Goal: Information Seeking & Learning: Learn about a topic

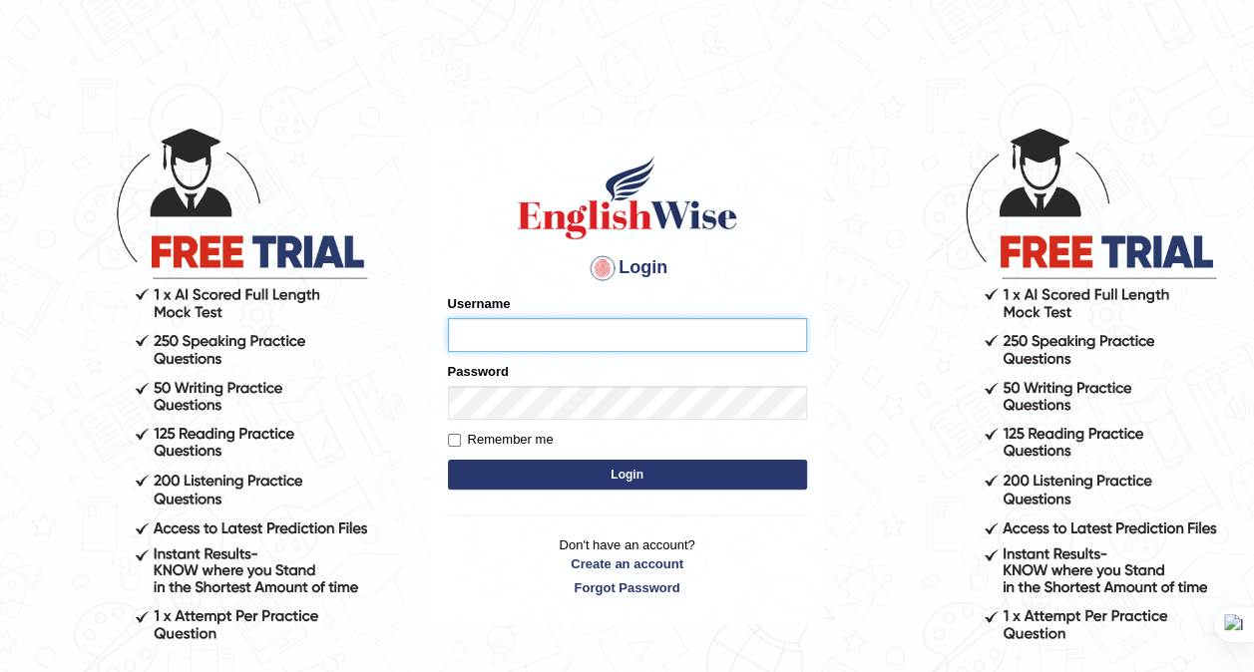
type input "zorbaenglish"
click at [576, 473] on button "Login" at bounding box center [627, 475] width 359 height 30
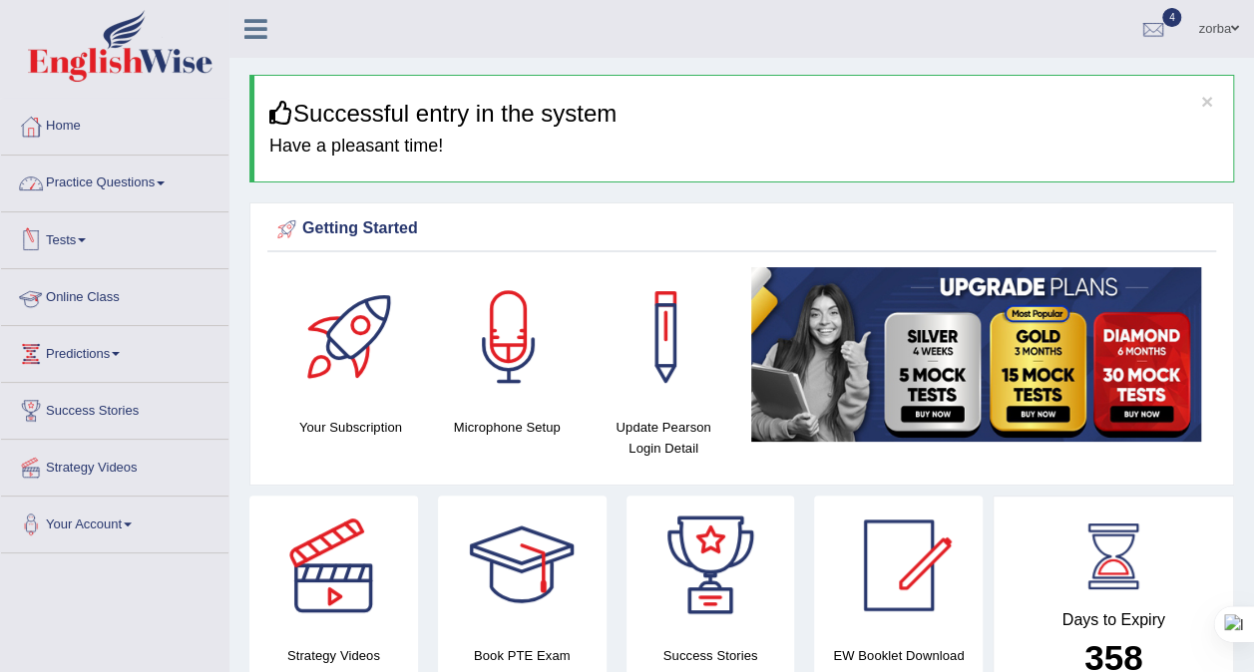
drag, startPoint x: 126, startPoint y: 185, endPoint x: 141, endPoint y: 188, distance: 15.3
click at [126, 185] on link "Practice Questions" at bounding box center [114, 181] width 227 height 50
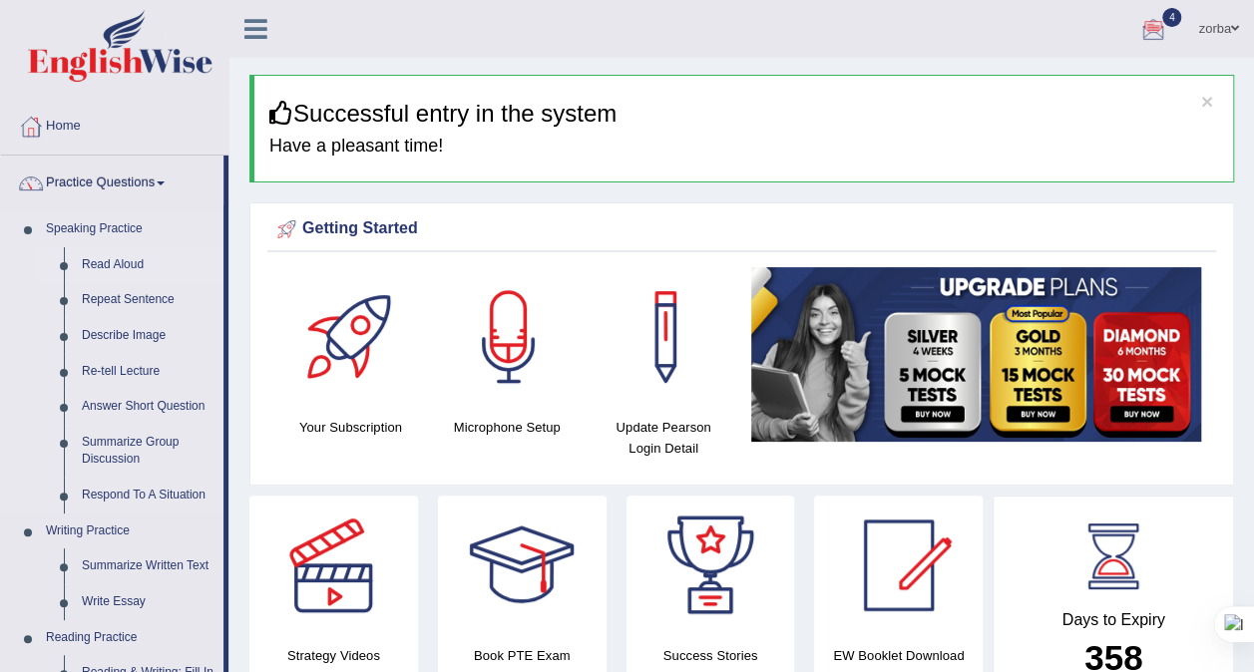
click at [120, 269] on link "Read Aloud" at bounding box center [148, 265] width 151 height 36
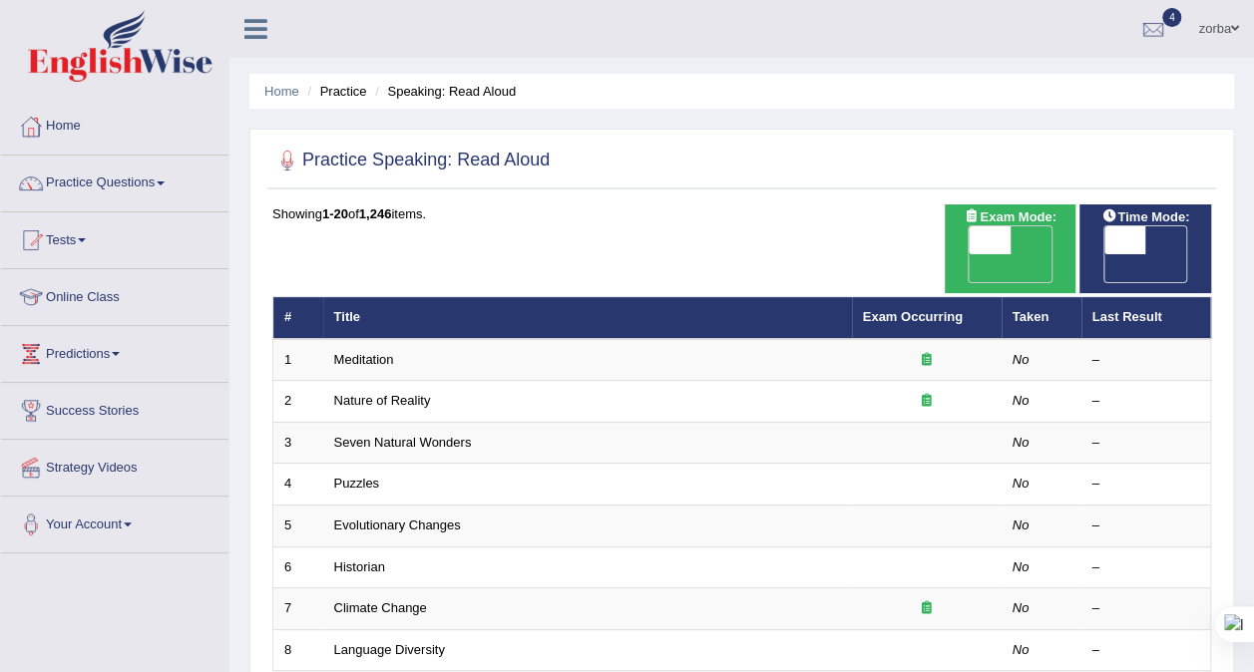
click at [958, 62] on div "Home Practice Speaking: Read Aloud Practice Speaking: Read Aloud Time Mode: ON …" at bounding box center [741, 649] width 1024 height 1299
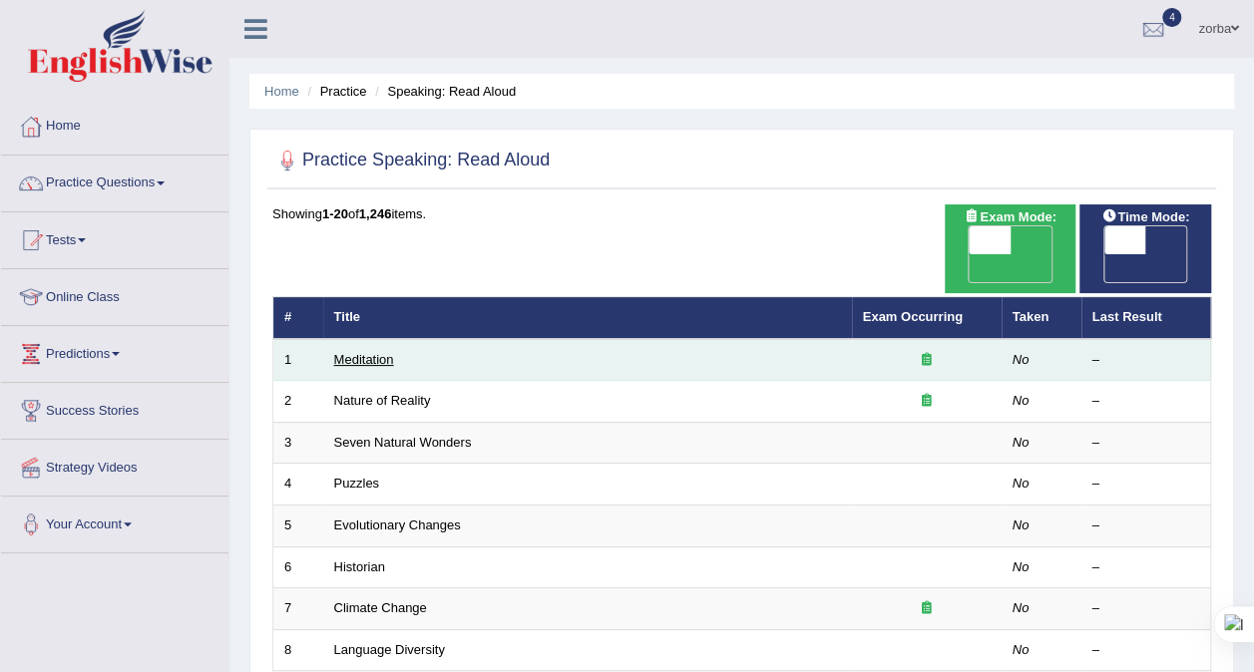
click at [387, 352] on link "Meditation" at bounding box center [364, 359] width 60 height 15
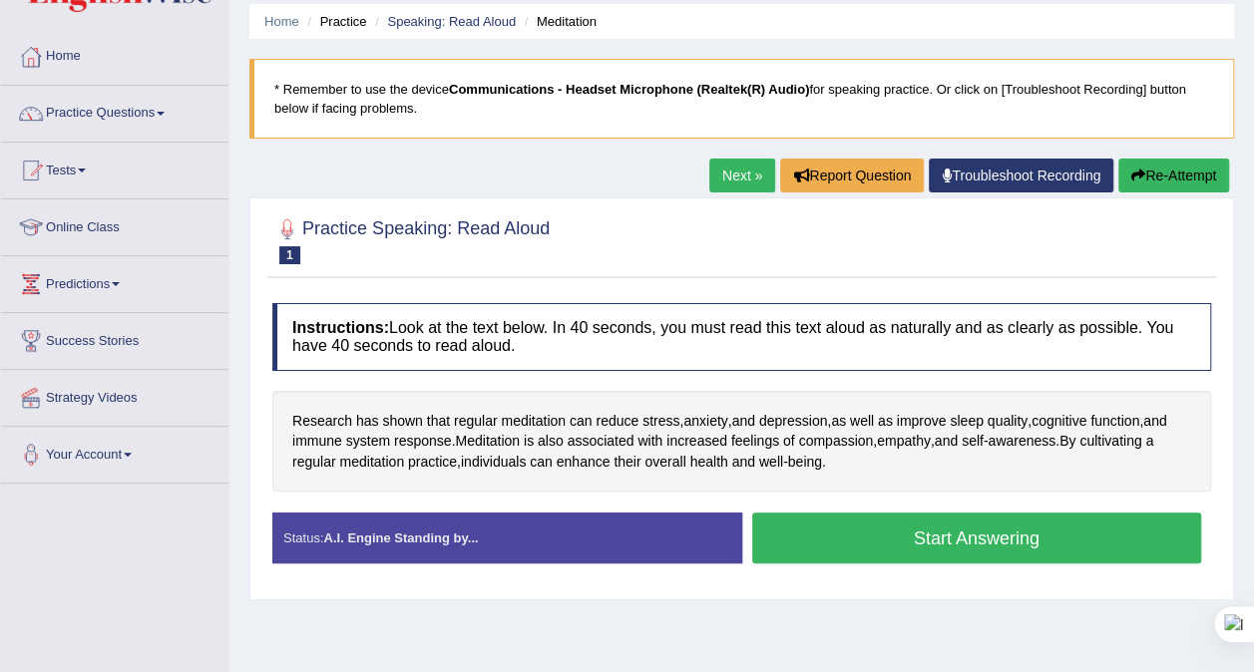
scroll to position [100, 0]
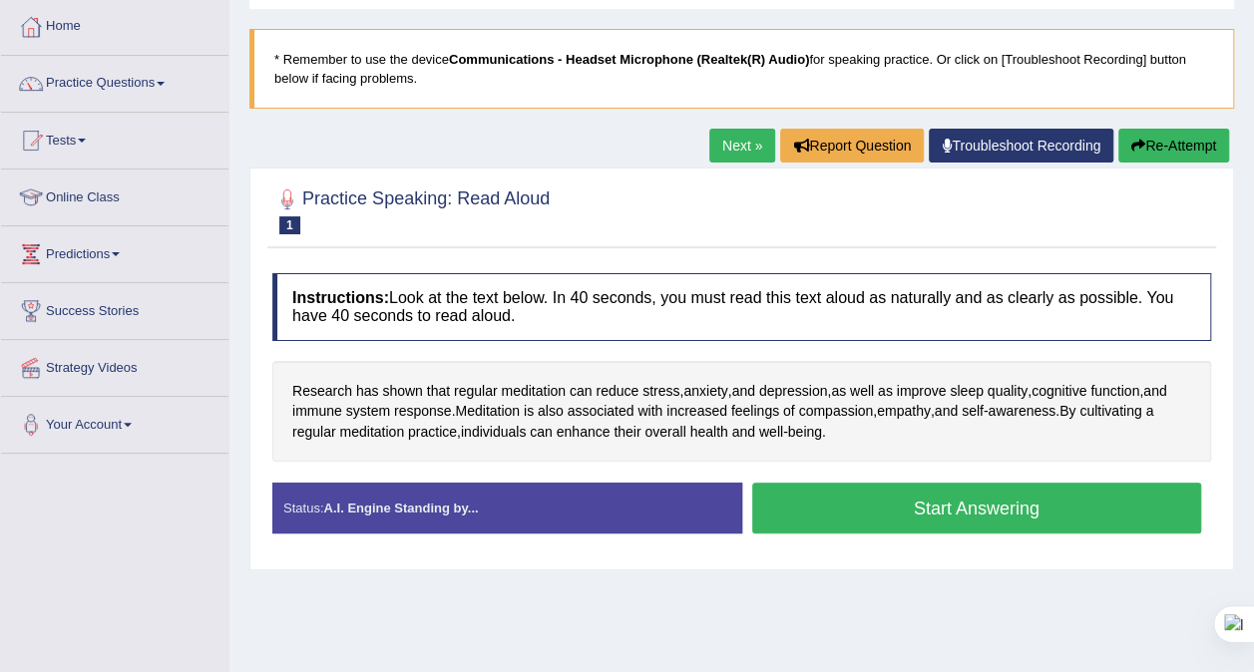
click at [930, 493] on button "Start Answering" at bounding box center [977, 508] width 450 height 51
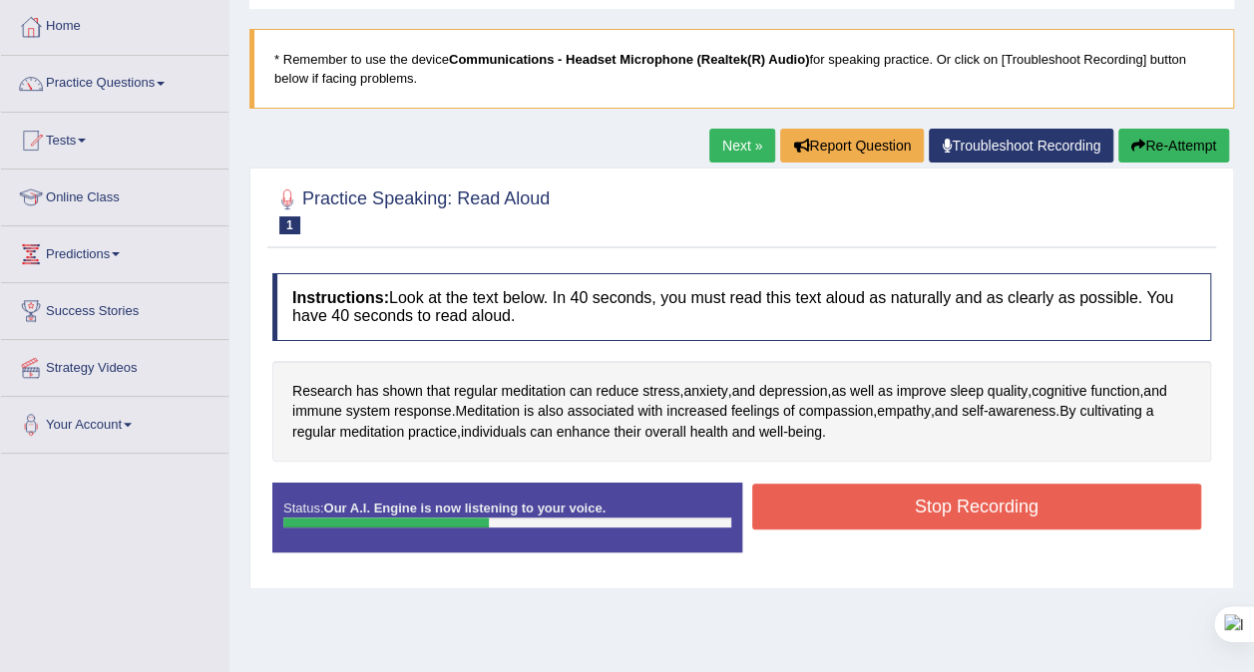
click at [961, 494] on button "Stop Recording" at bounding box center [977, 507] width 450 height 46
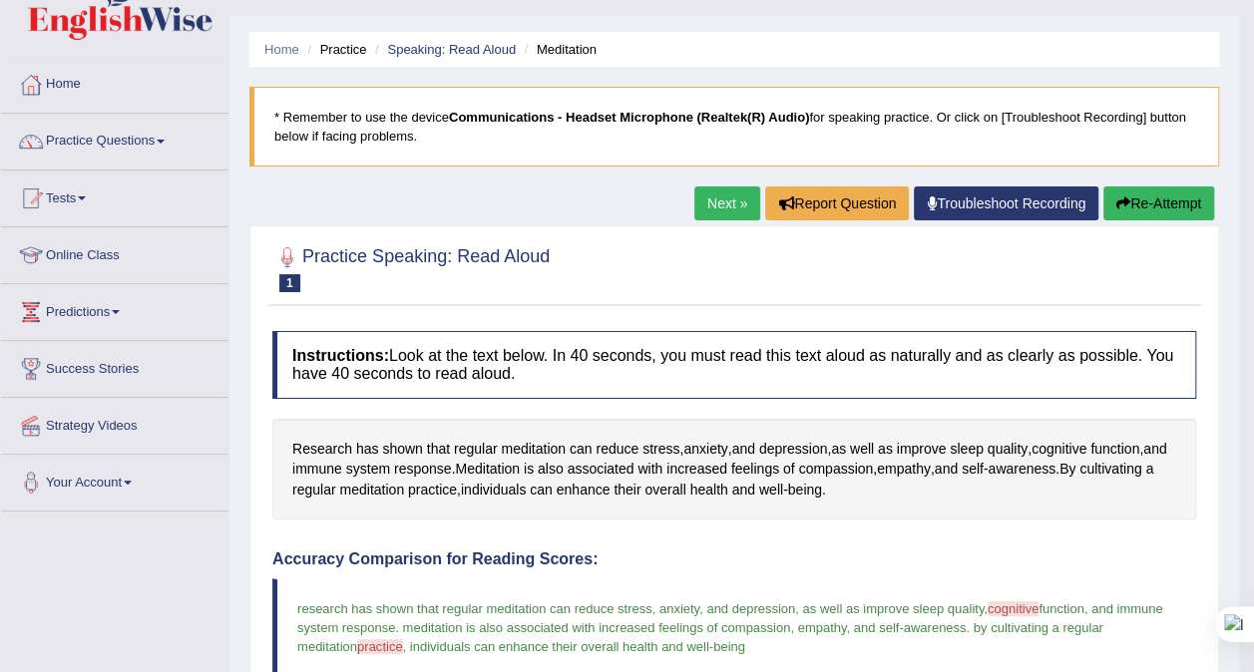
scroll to position [0, 0]
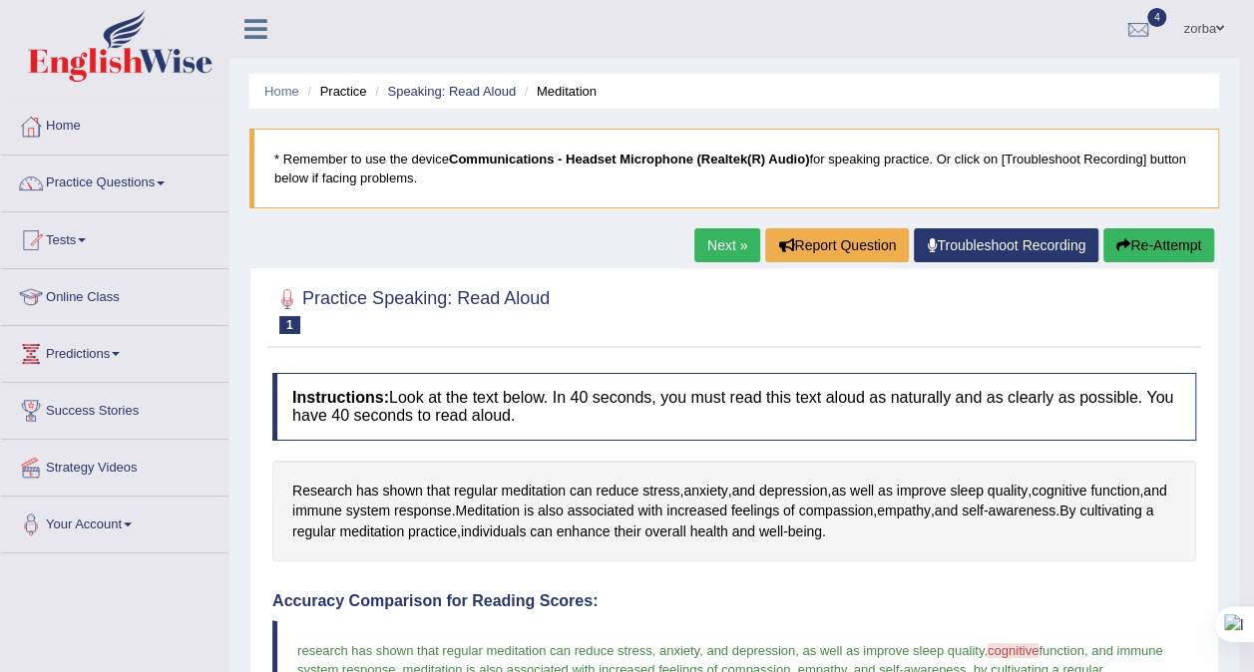
click at [455, 84] on link "Speaking: Read Aloud" at bounding box center [451, 91] width 129 height 15
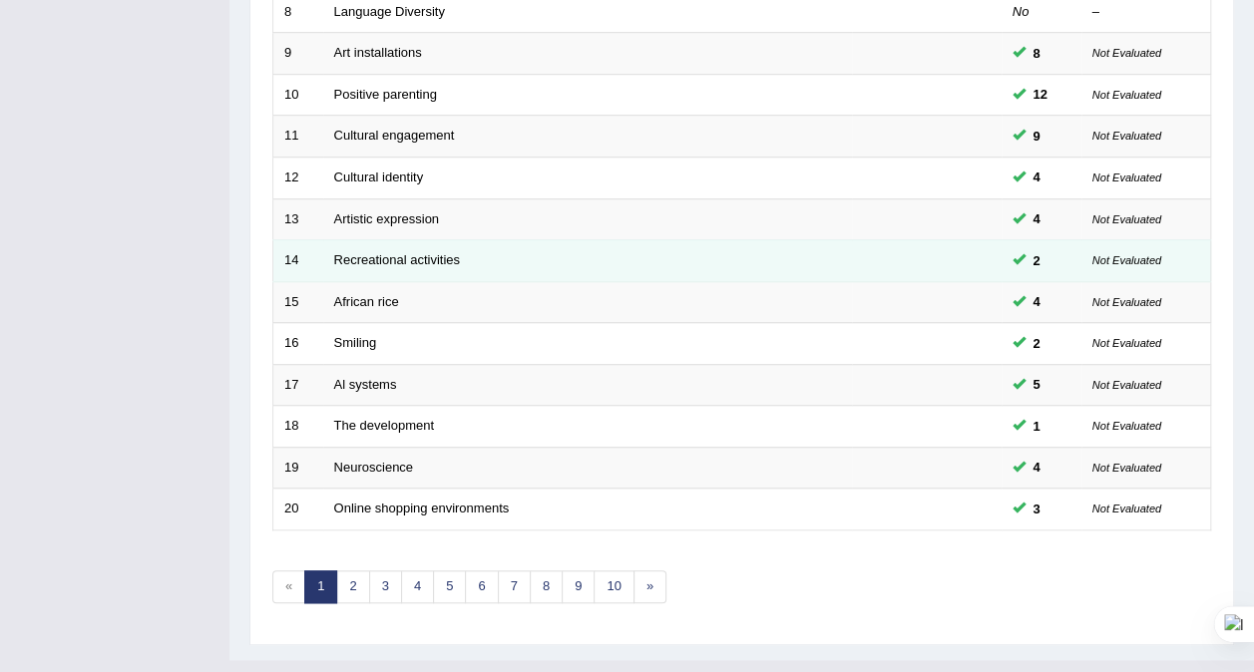
scroll to position [638, 0]
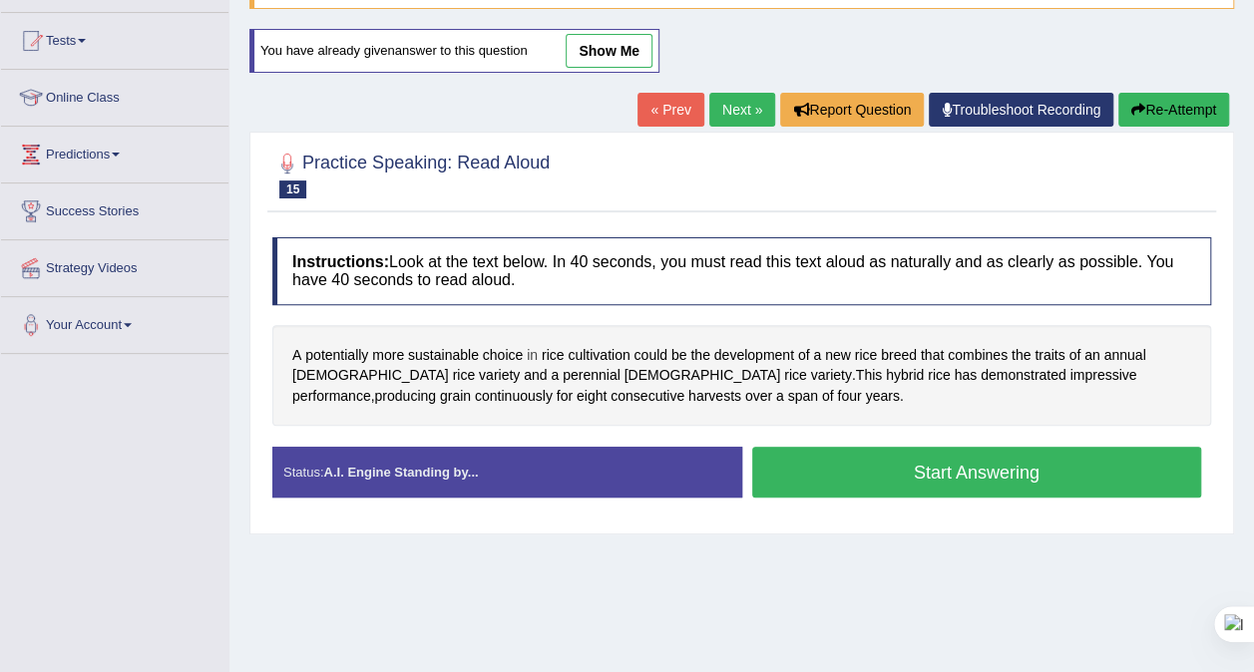
scroll to position [199, 0]
click at [1045, 463] on button "Start Answering" at bounding box center [977, 472] width 450 height 51
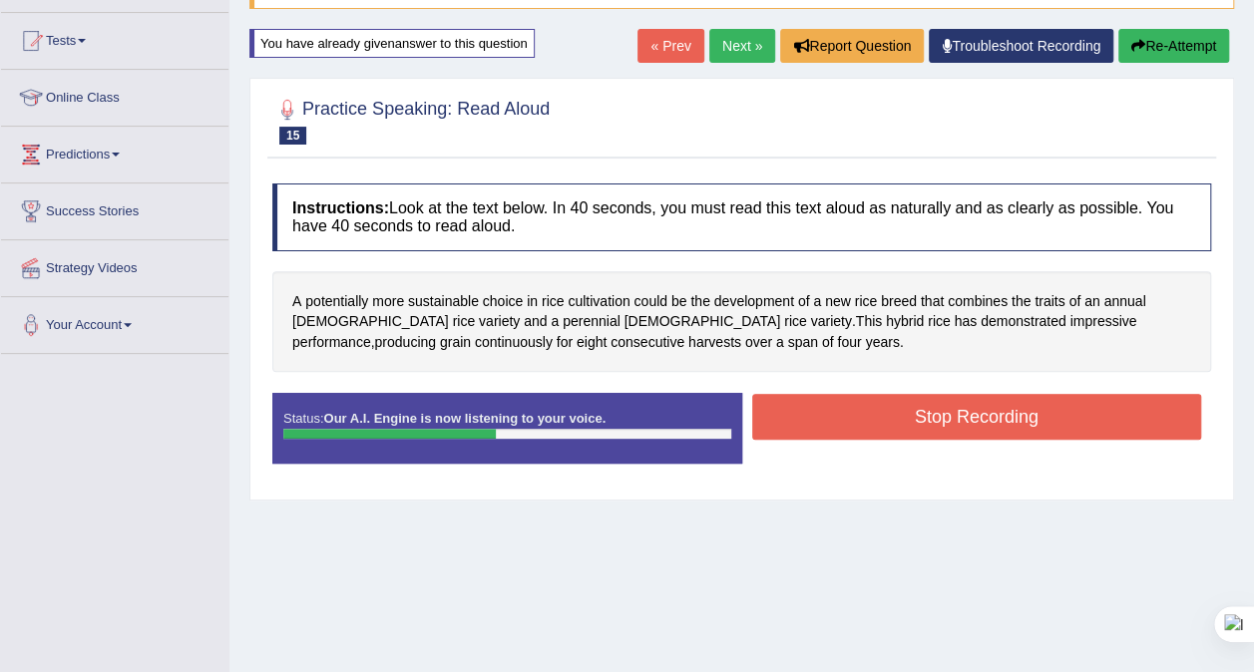
click at [1013, 406] on button "Stop Recording" at bounding box center [977, 417] width 450 height 46
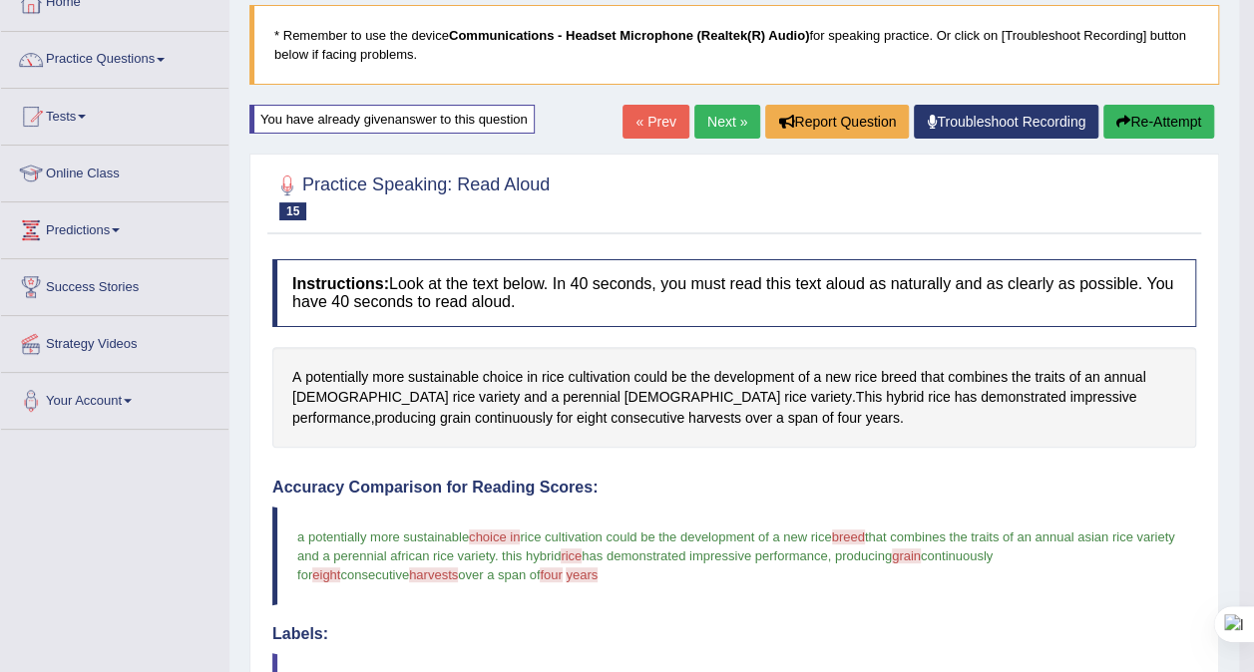
scroll to position [0, 0]
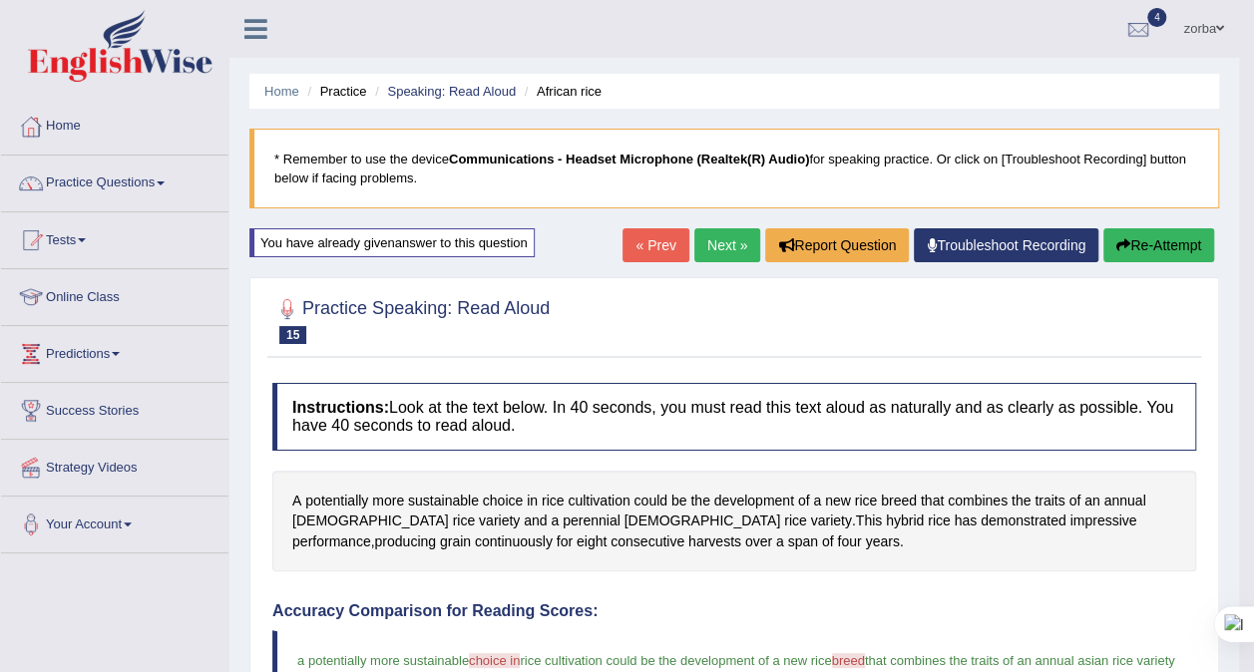
click at [1168, 246] on button "Re-Attempt" at bounding box center [1158, 245] width 111 height 34
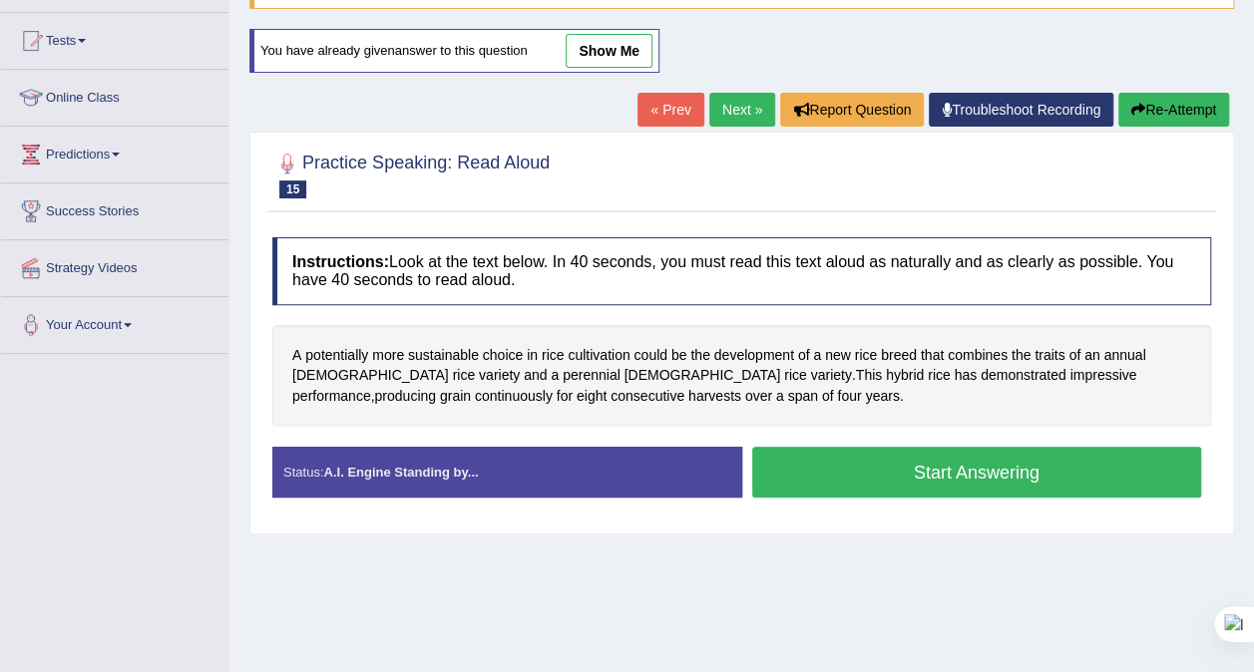
click at [989, 465] on button "Start Answering" at bounding box center [977, 472] width 450 height 51
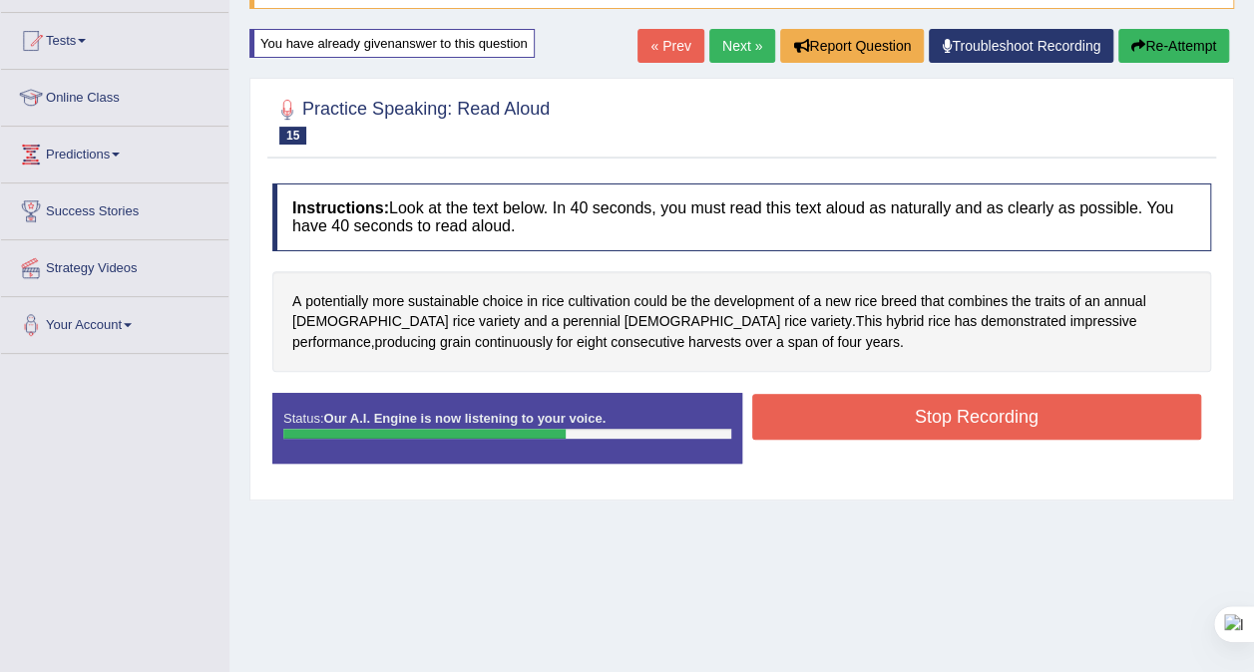
click at [973, 413] on button "Stop Recording" at bounding box center [977, 417] width 450 height 46
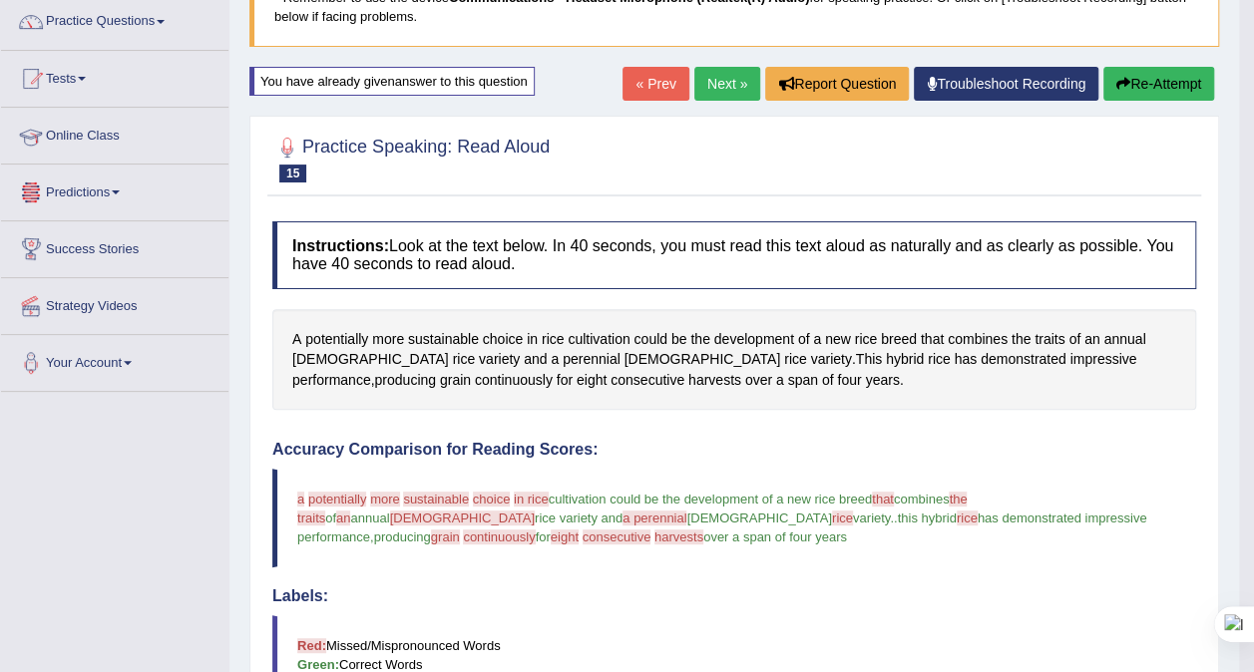
scroll to position [100, 0]
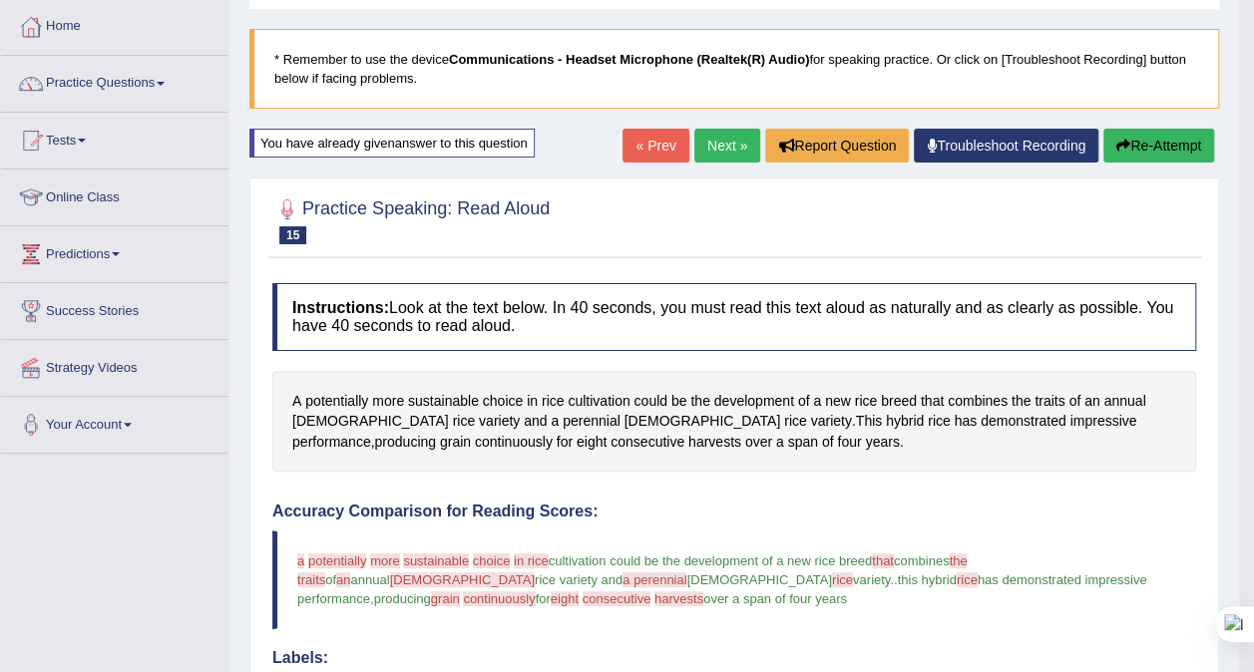
click at [132, 80] on link "Practice Questions" at bounding box center [114, 81] width 227 height 50
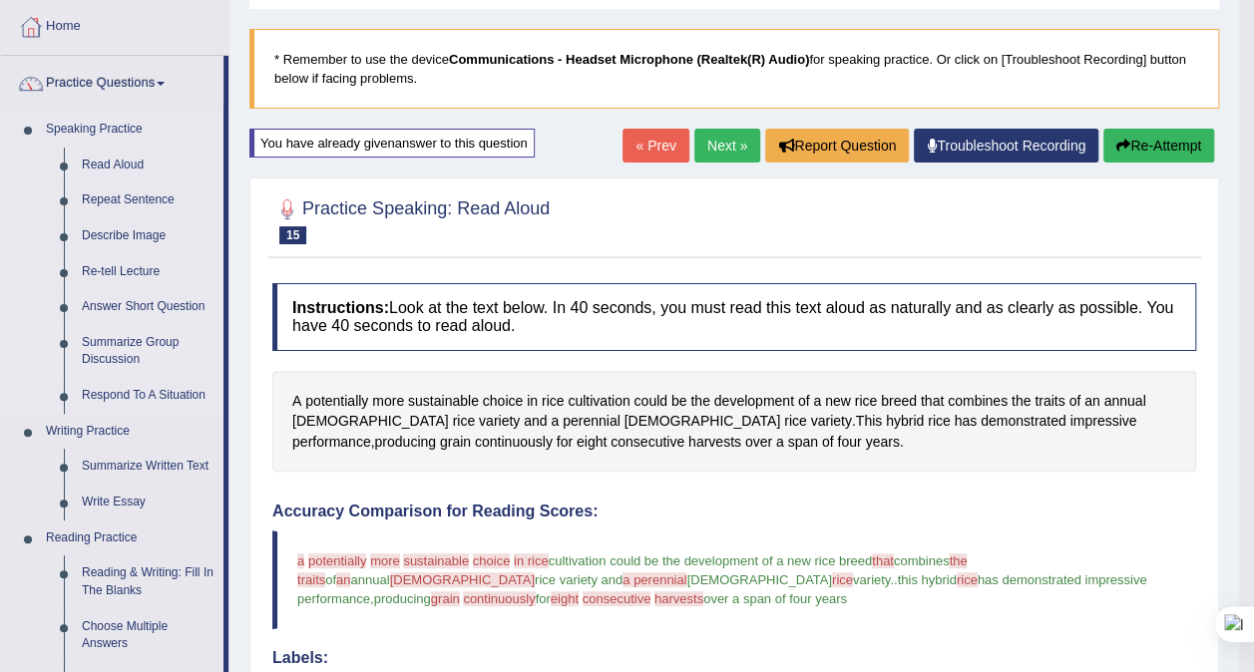
click at [132, 347] on link "Summarize Group Discussion" at bounding box center [148, 351] width 151 height 53
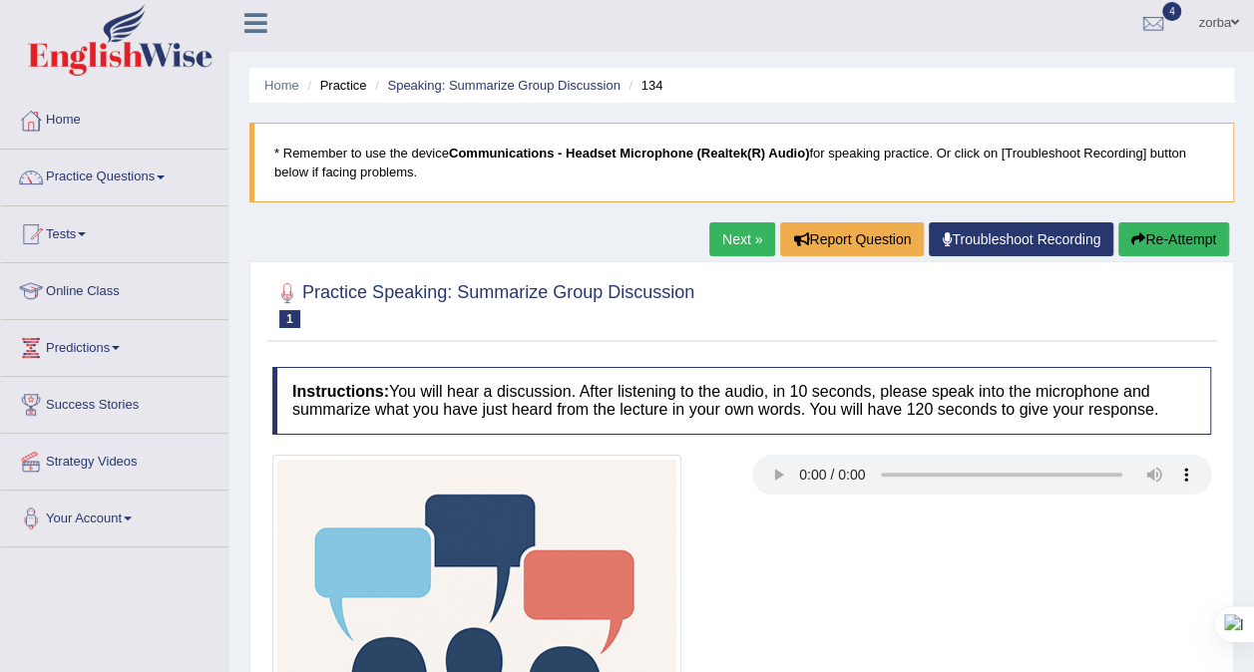
scroll to position [100, 0]
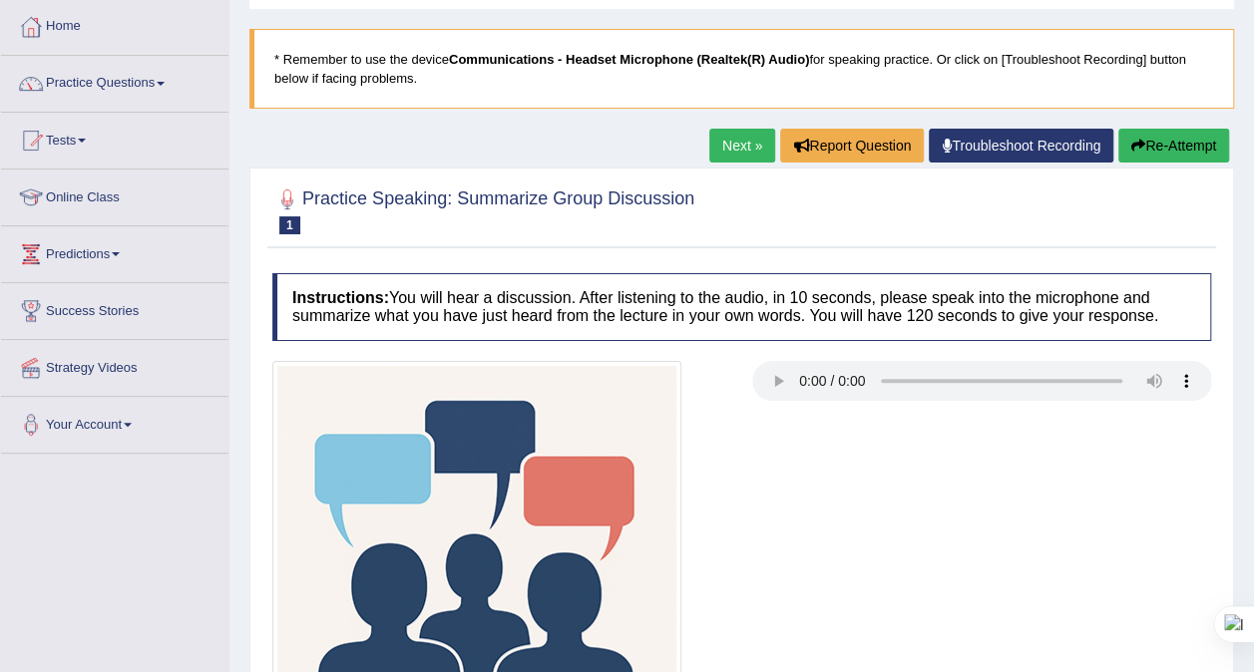
drag, startPoint x: 1149, startPoint y: 555, endPoint x: 1135, endPoint y: 545, distance: 17.2
click at [1149, 553] on div at bounding box center [741, 565] width 959 height 409
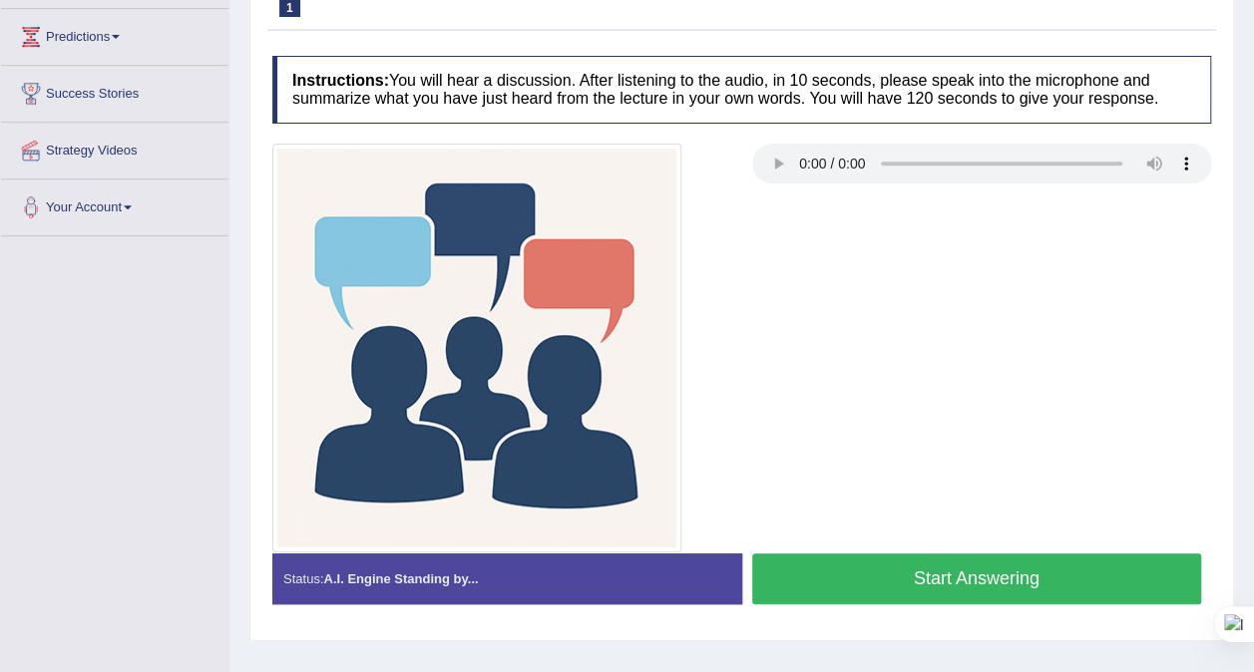
scroll to position [375, 0]
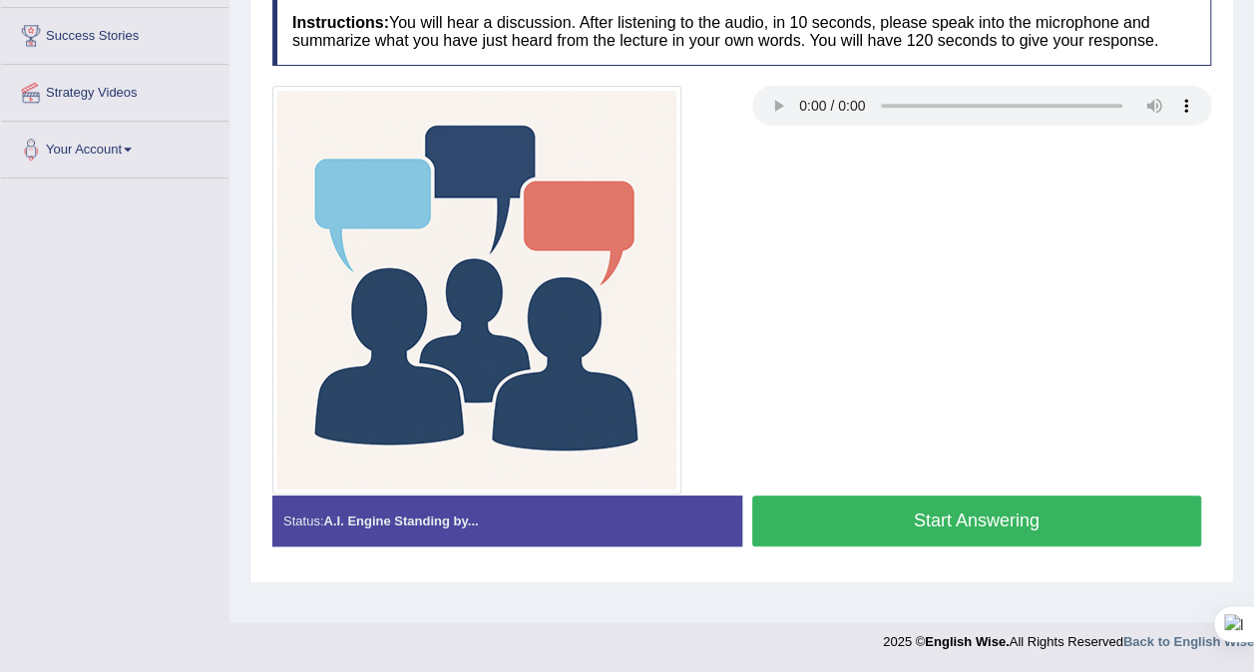
click at [933, 507] on button "Start Answering" at bounding box center [977, 521] width 450 height 51
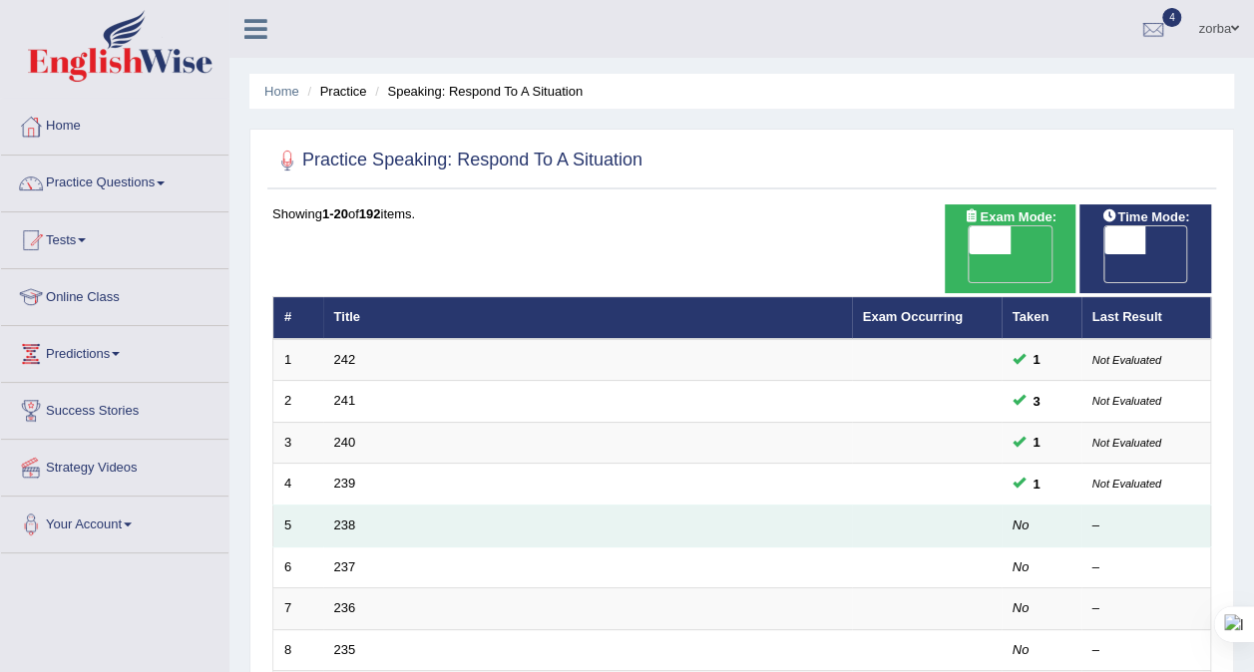
click at [349, 506] on td "238" at bounding box center [587, 527] width 529 height 42
click at [351, 518] on link "238" at bounding box center [345, 525] width 22 height 15
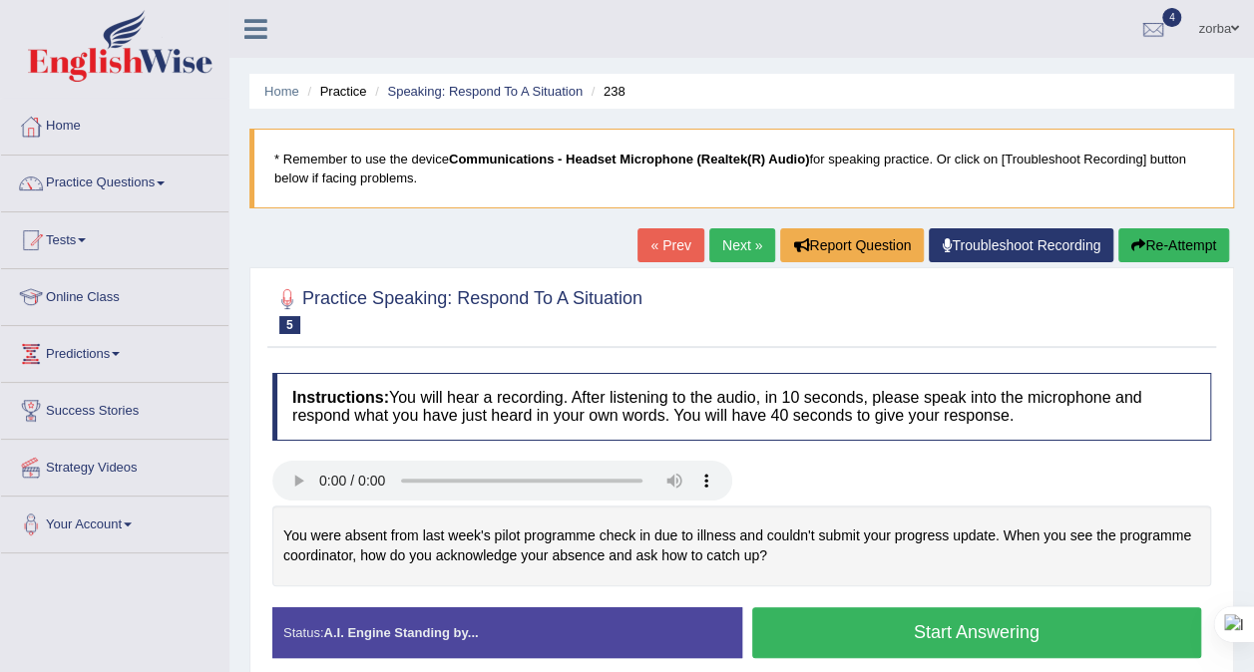
click at [888, 634] on button "Start Answering" at bounding box center [977, 632] width 450 height 51
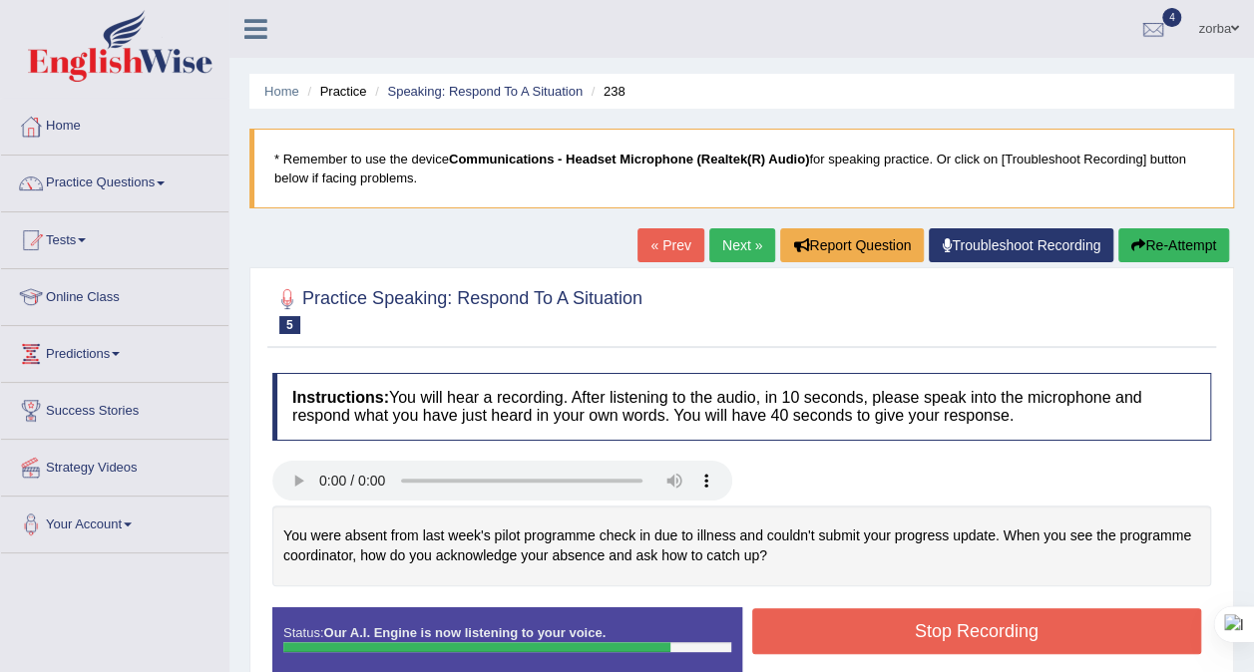
click at [930, 645] on button "Stop Recording" at bounding box center [977, 631] width 450 height 46
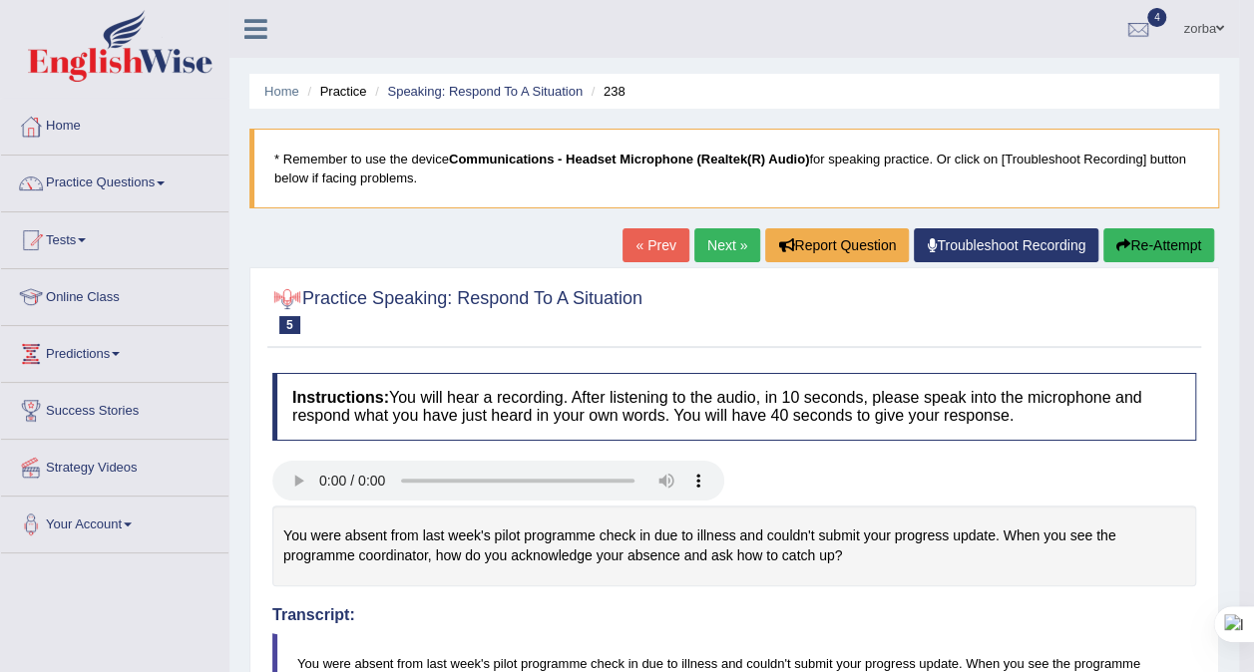
click at [460, 108] on ul "Home Practice Speaking: Respond To A Situation 238" at bounding box center [734, 91] width 970 height 35
click at [459, 99] on li "Speaking: Respond To A Situation" at bounding box center [476, 91] width 212 height 19
click at [449, 88] on link "Speaking: Respond To A Situation" at bounding box center [484, 91] width 195 height 15
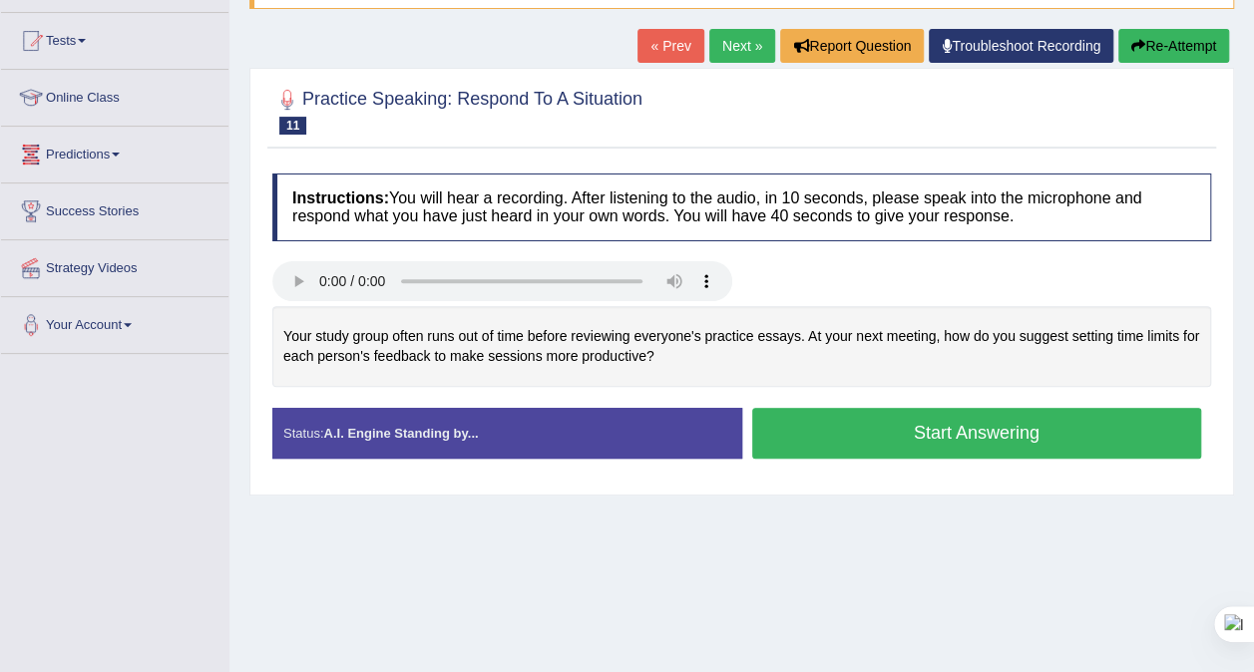
click at [920, 437] on button "Start Answering" at bounding box center [977, 433] width 450 height 51
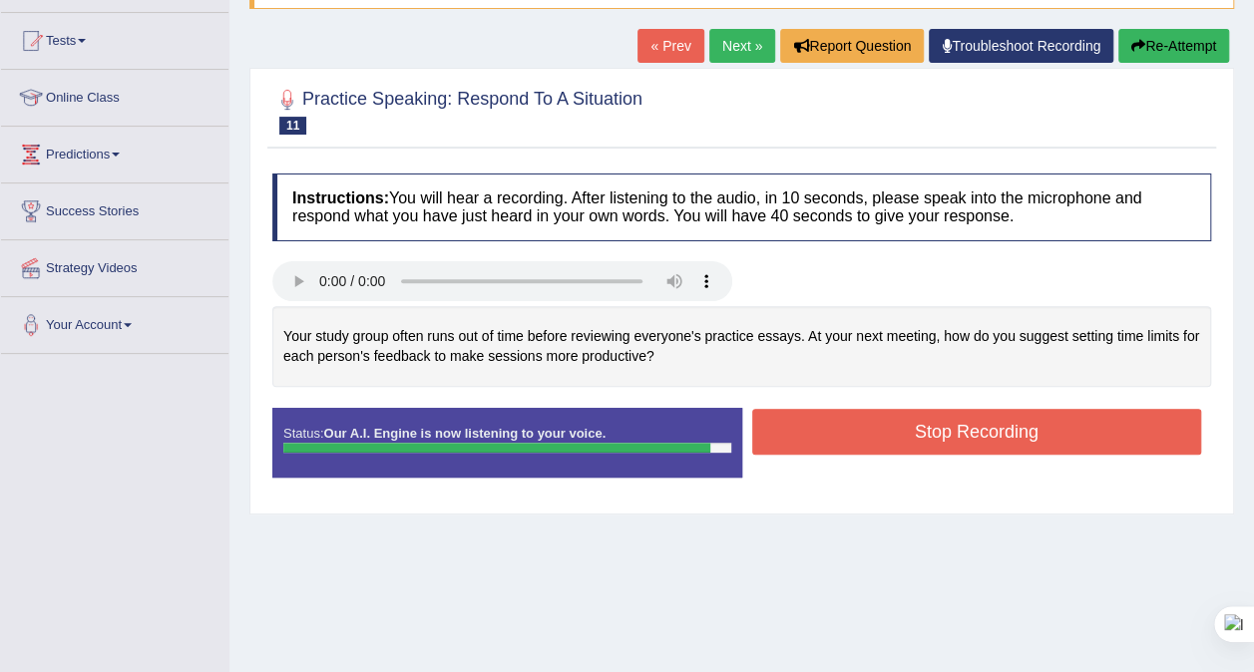
click at [850, 423] on button "Stop Recording" at bounding box center [977, 432] width 450 height 46
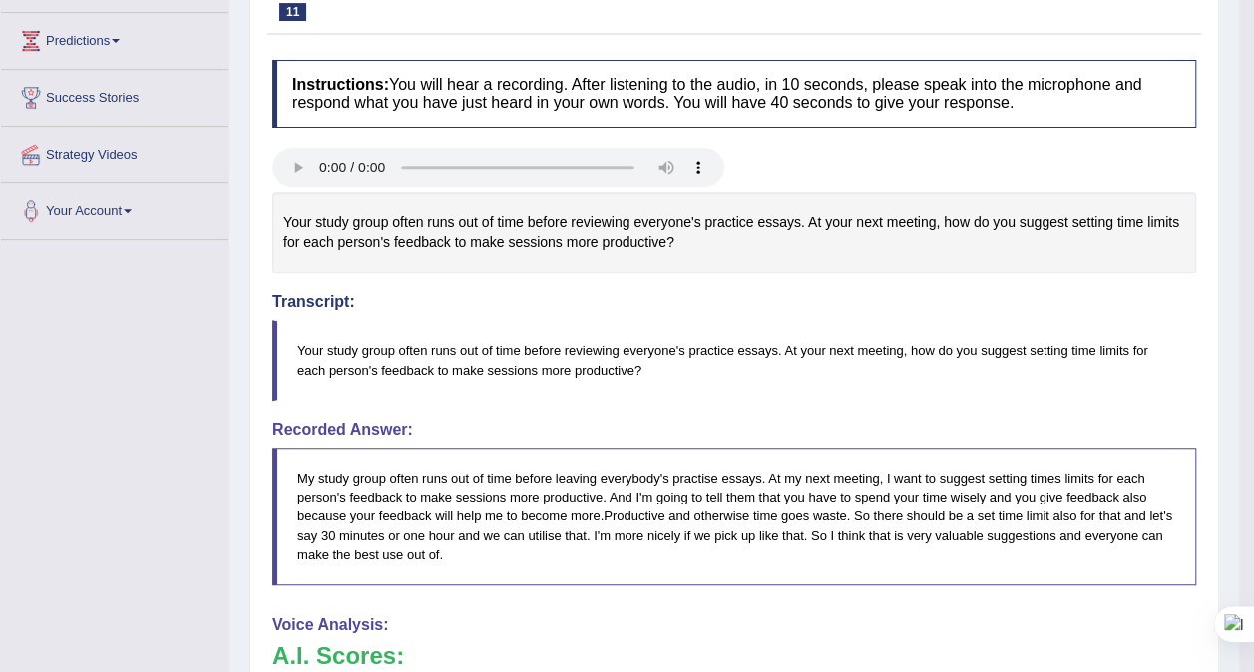
scroll to position [233, 0]
